Goal: Find specific page/section: Find specific page/section

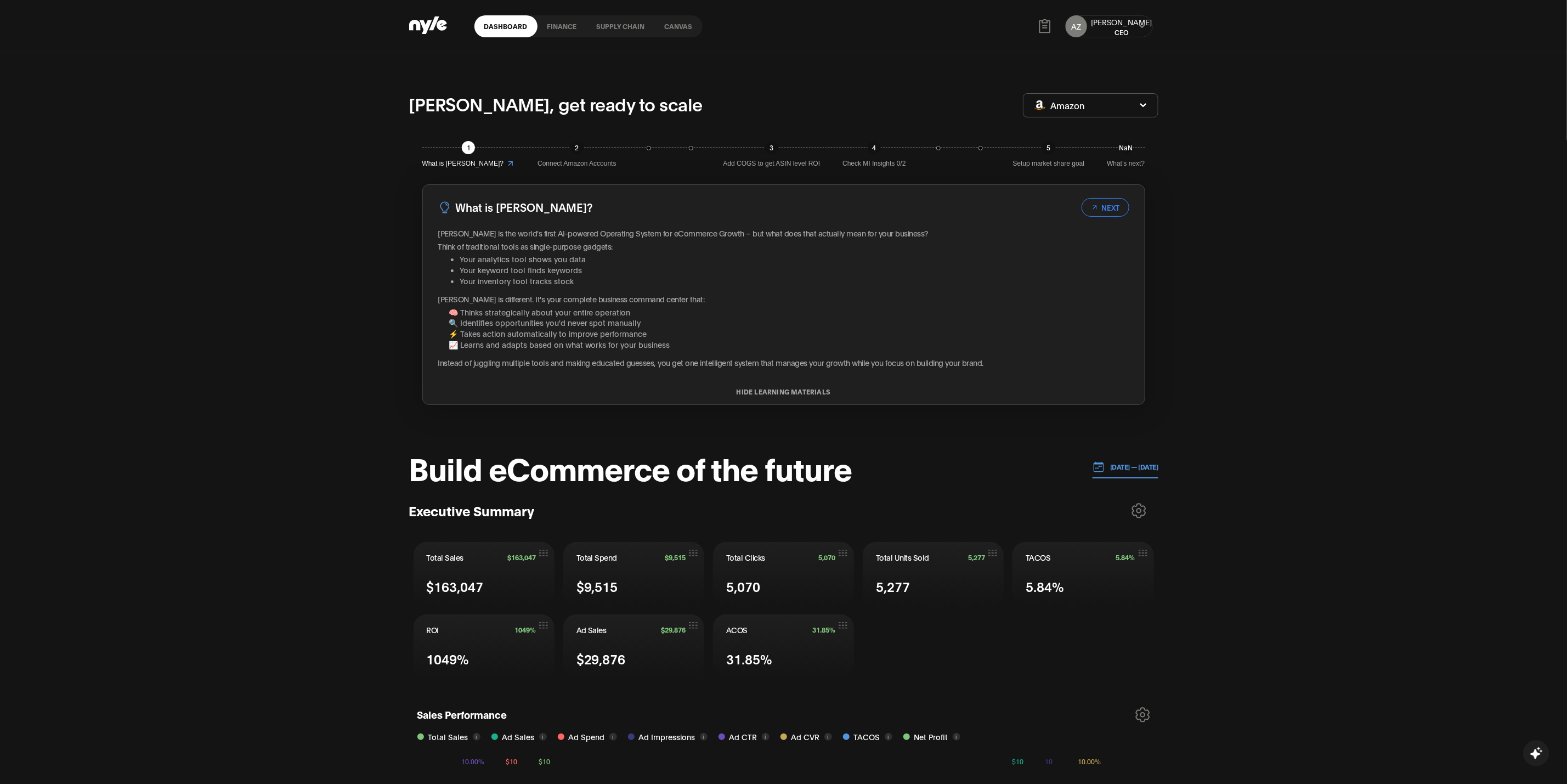
click at [680, 27] on link "Canvas" at bounding box center [679, 26] width 47 height 22
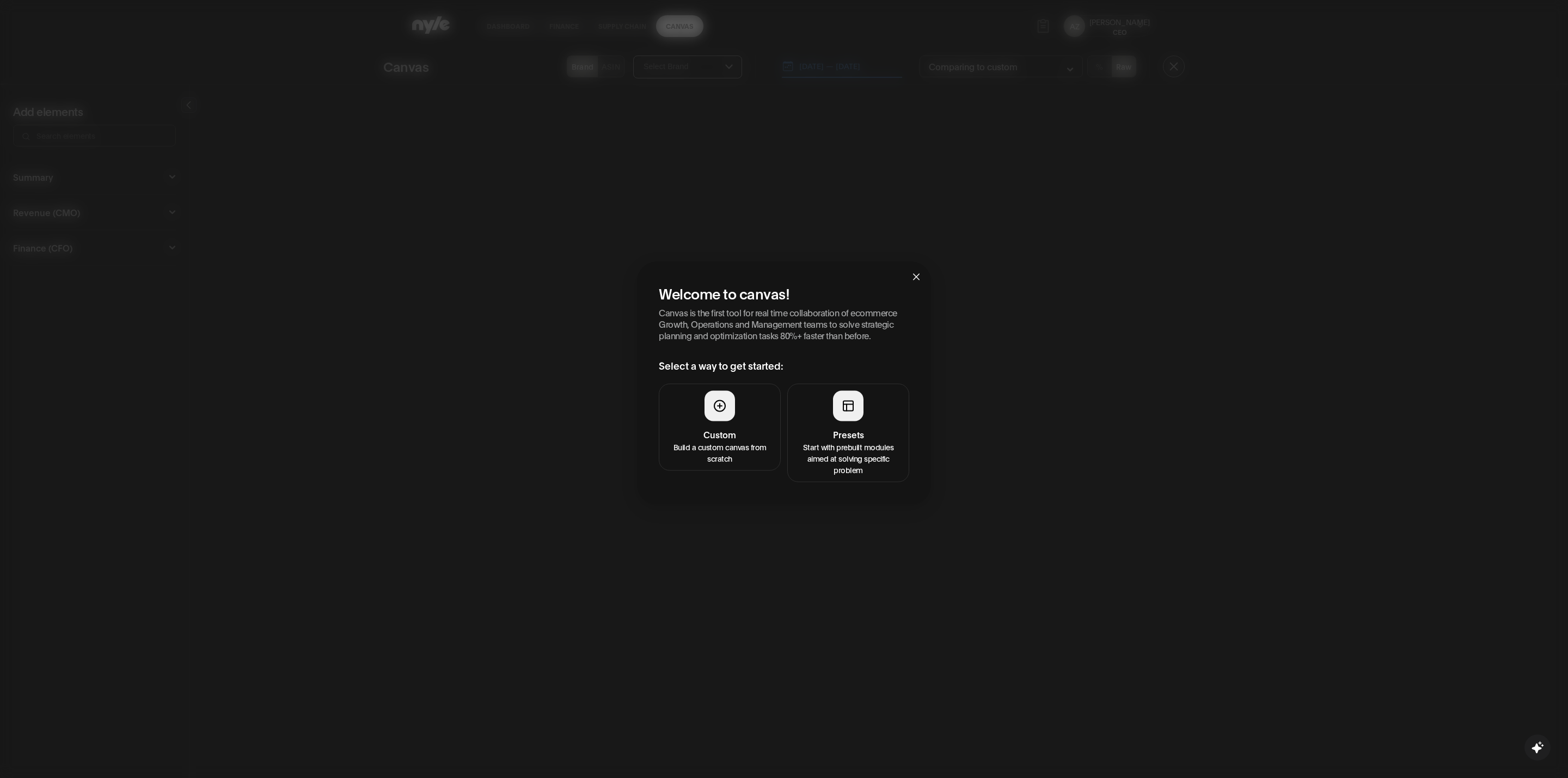
click at [732, 433] on h4 "Custom" at bounding box center [720, 433] width 108 height 13
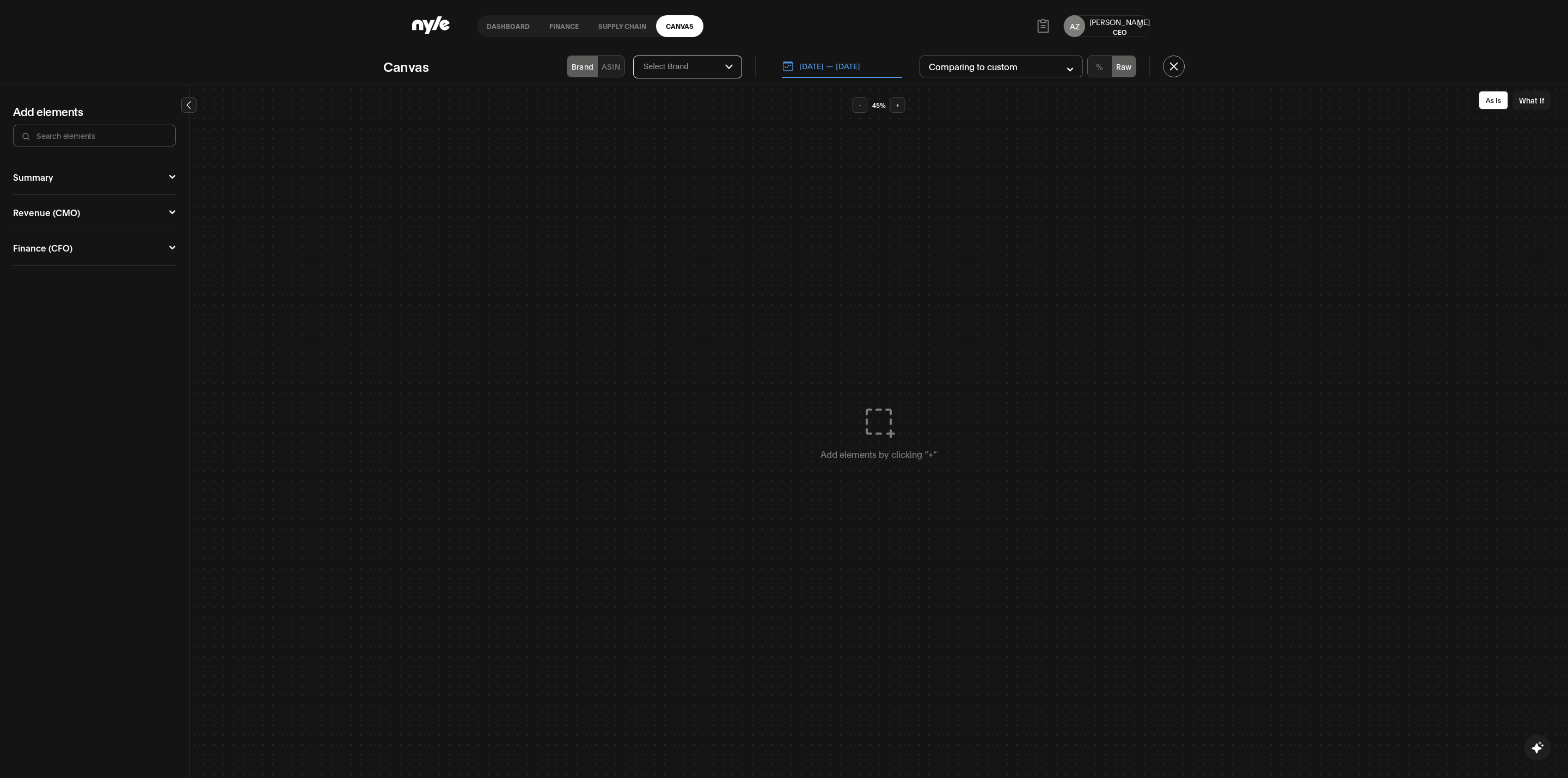
click at [27, 180] on button "Summary" at bounding box center [94, 177] width 163 height 9
click at [103, 199] on icon at bounding box center [98, 197] width 13 height 13
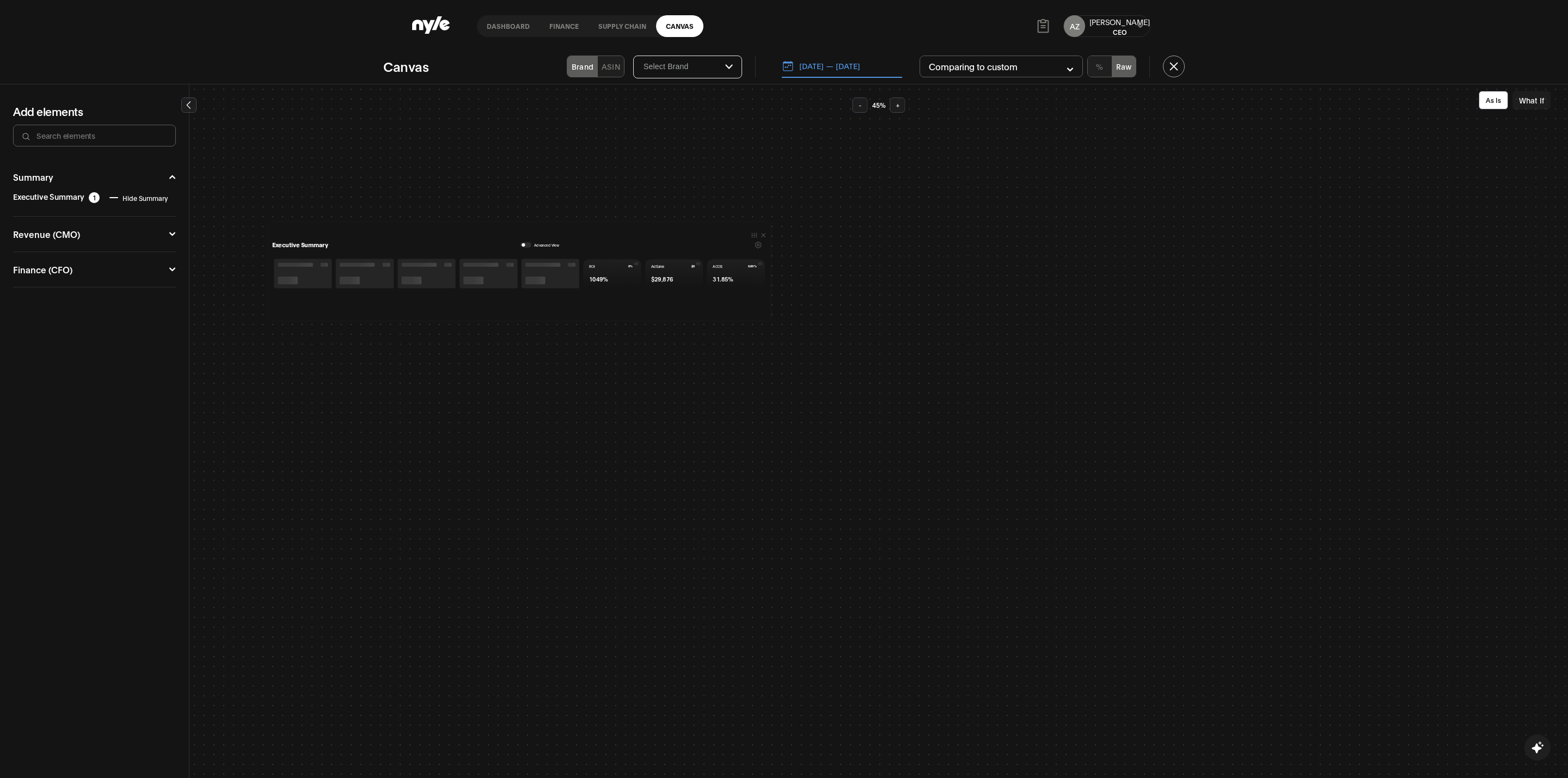
click at [52, 240] on div "Revenue (CMO) Campaign Manager Funnel Performance Ad Sales Organic Keyword Perf…" at bounding box center [94, 234] width 163 height 35
drag, startPoint x: 71, startPoint y: 235, endPoint x: 72, endPoint y: 246, distance: 11.0
click at [72, 235] on button "Revenue (CMO)" at bounding box center [94, 234] width 163 height 9
click at [62, 258] on div "Campaign Manager" at bounding box center [55, 253] width 83 height 9
click at [123, 282] on button "Ad Sales" at bounding box center [136, 282] width 69 height 26
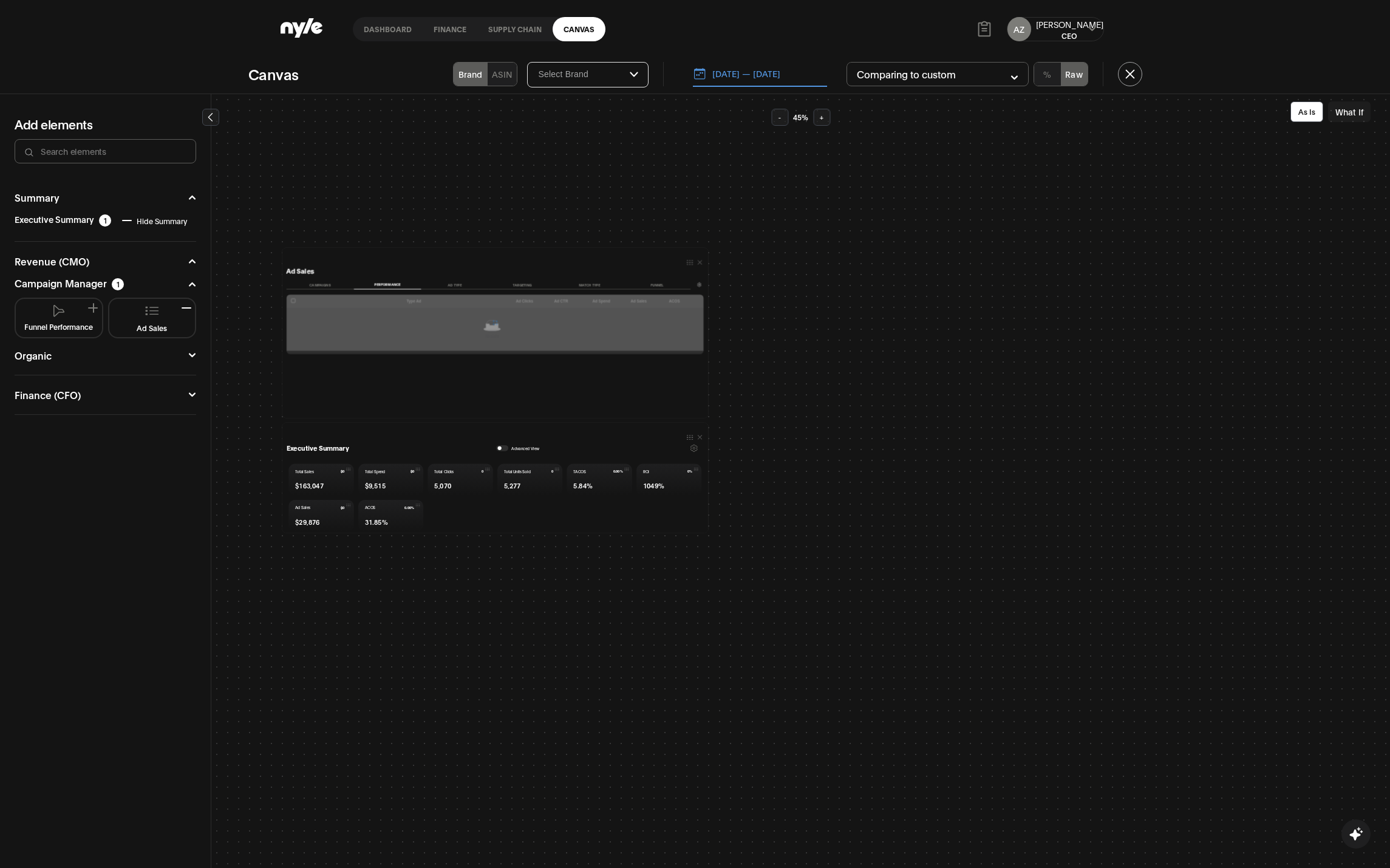
click at [696, 263] on icon "button" at bounding box center [700, 262] width 8 height 8
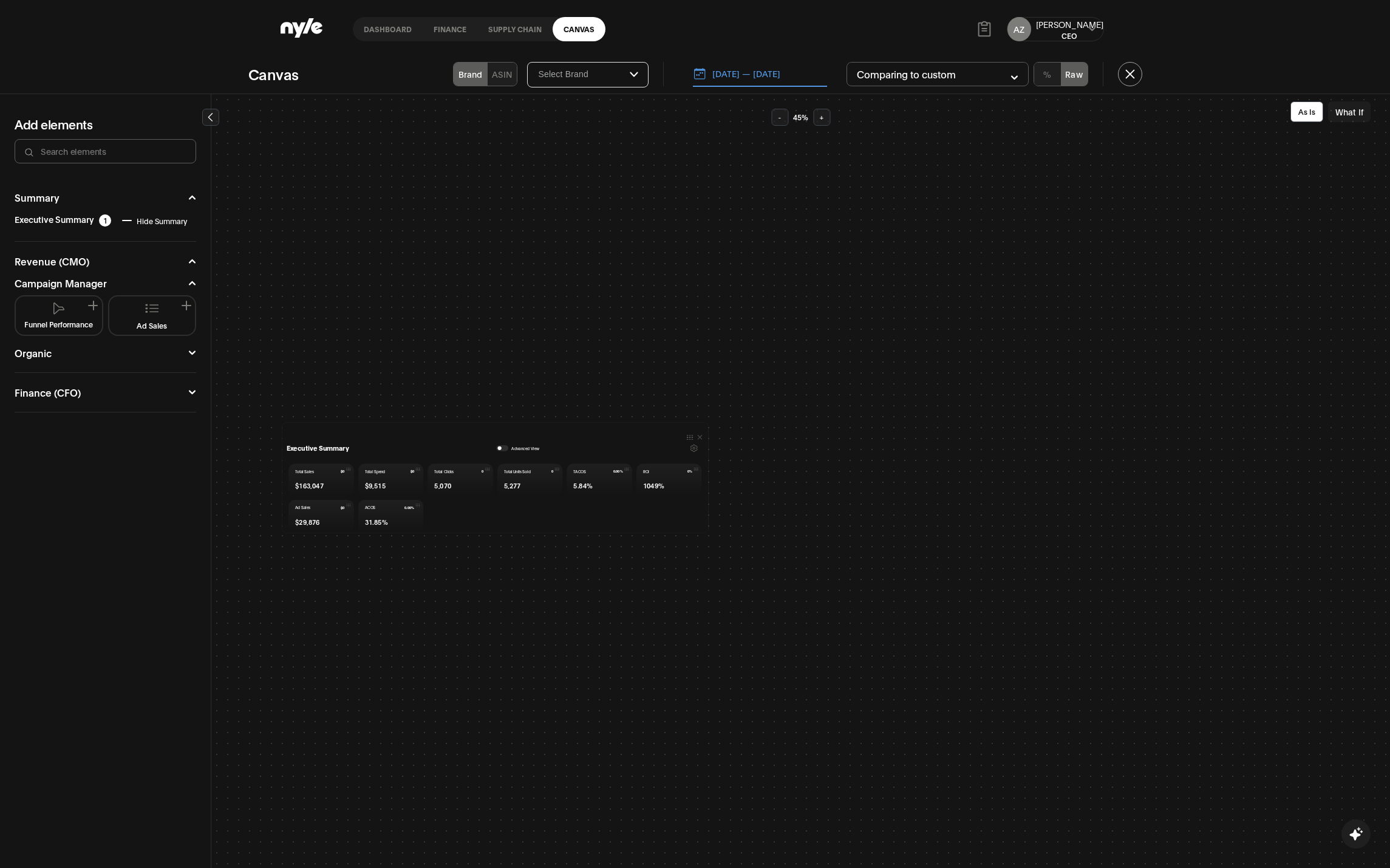
click at [139, 317] on button "Ad Sales" at bounding box center [152, 315] width 76 height 29
